Goal: Task Accomplishment & Management: Complete application form

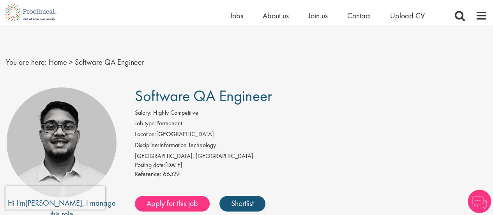
scroll to position [39, 0]
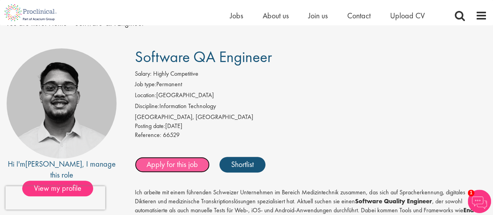
click at [169, 160] on link "Apply for this job" at bounding box center [172, 165] width 75 height 16
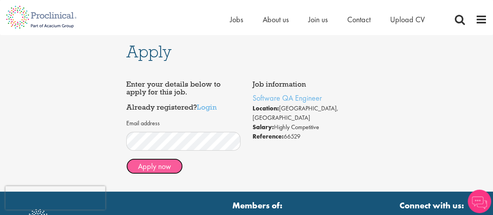
click at [134, 172] on button "Apply now" at bounding box center [154, 166] width 56 height 16
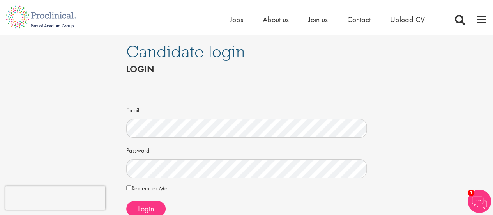
click at [145, 139] on form "Email Password Remember Me Login" at bounding box center [246, 147] width 229 height 138
click at [143, 208] on span "Login" at bounding box center [146, 208] width 16 height 10
click at [154, 206] on button "Login" at bounding box center [145, 209] width 39 height 16
click at [143, 198] on form "Email Password Remember Me Login" at bounding box center [246, 154] width 229 height 153
click at [143, 212] on span "Login" at bounding box center [146, 208] width 16 height 10
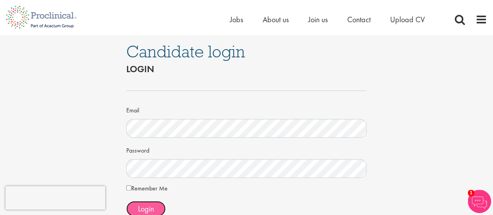
click at [141, 211] on span "Login" at bounding box center [146, 208] width 16 height 10
click at [139, 210] on span "Login" at bounding box center [146, 208] width 16 height 10
click at [143, 191] on label "Remember Me" at bounding box center [146, 187] width 41 height 9
click at [153, 208] on span "Login" at bounding box center [146, 208] width 16 height 10
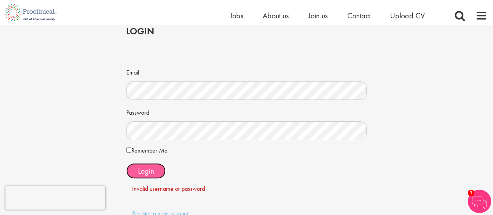
scroll to position [67, 0]
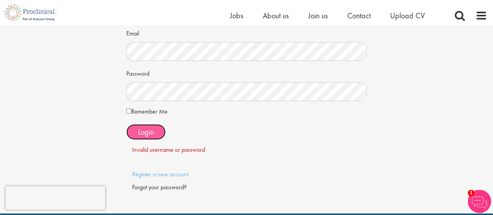
click at [144, 136] on button "Login" at bounding box center [145, 132] width 39 height 16
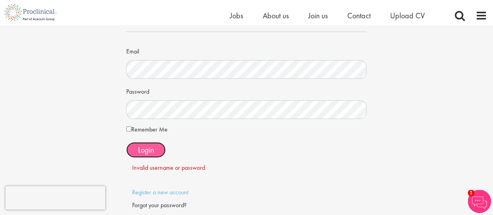
scroll to position [117, 0]
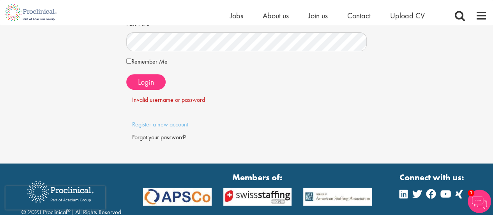
click at [146, 136] on div "Forgot your password?" at bounding box center [246, 137] width 229 height 9
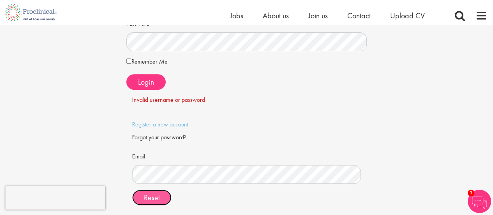
click at [160, 194] on button "Reset" at bounding box center [151, 197] width 39 height 16
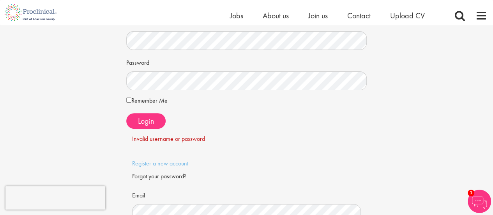
scroll to position [0, 0]
